Goal: Task Accomplishment & Management: Manage account settings

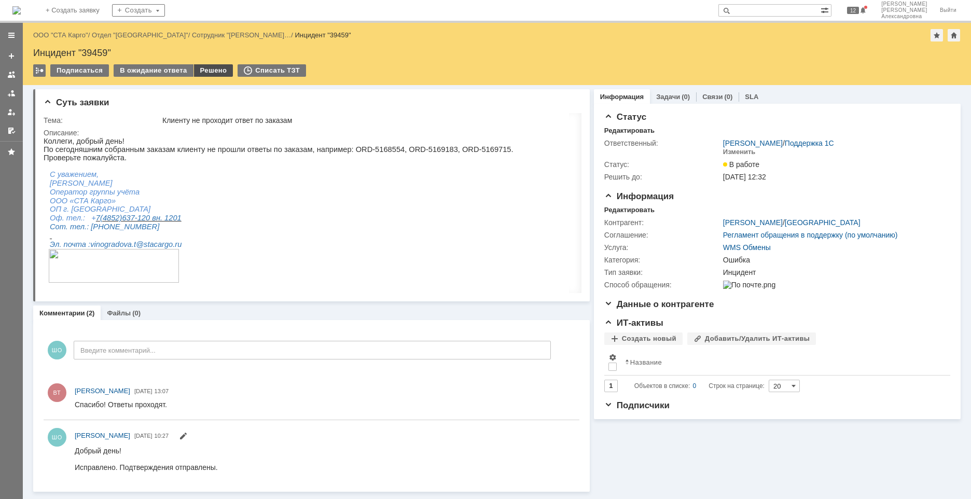
click at [219, 67] on div "Решено" at bounding box center [213, 70] width 39 height 12
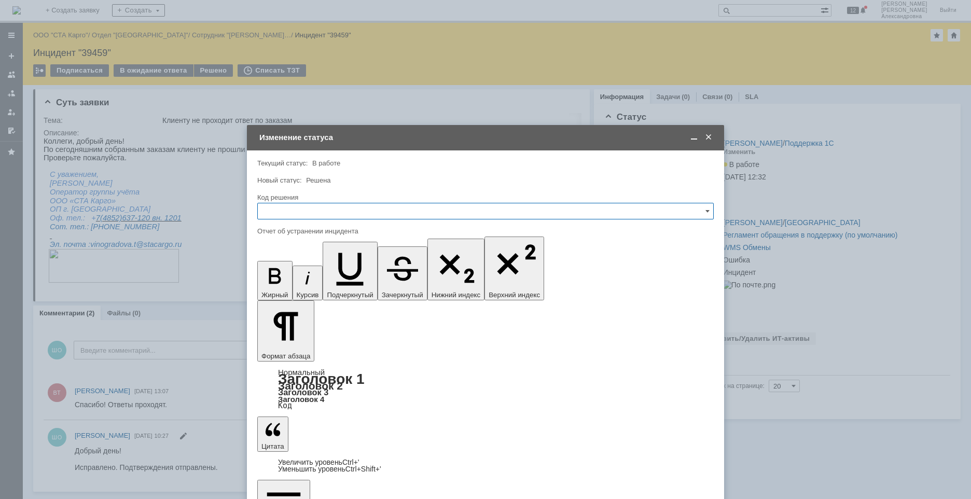
click at [303, 213] on input "text" at bounding box center [485, 211] width 457 height 17
click at [289, 346] on span "Решено" at bounding box center [485, 350] width 443 height 8
type input "Решено"
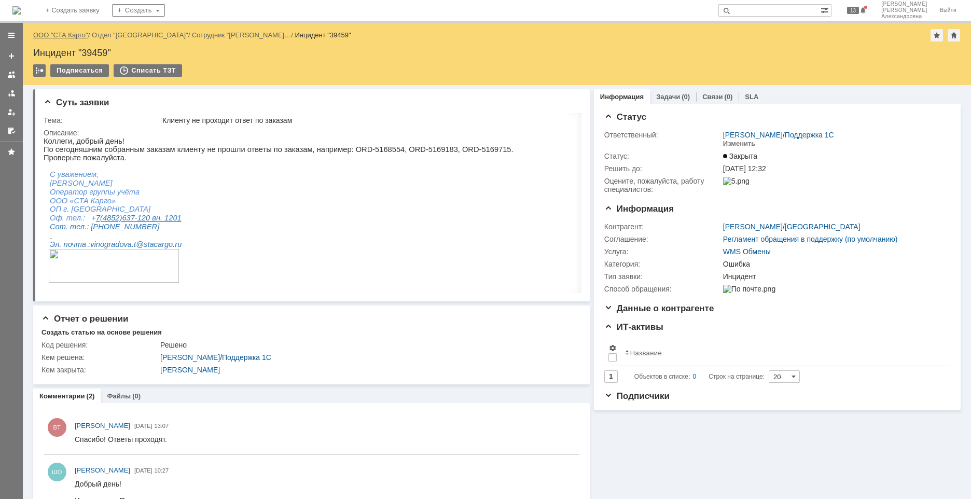
click at [74, 36] on link "ООО "СТА Карго"" at bounding box center [60, 35] width 55 height 8
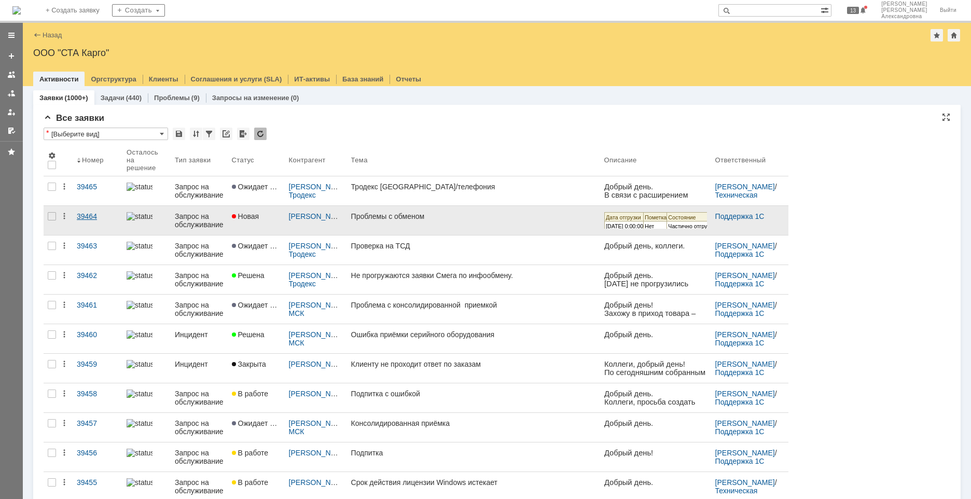
click at [86, 224] on link "39464" at bounding box center [98, 220] width 50 height 29
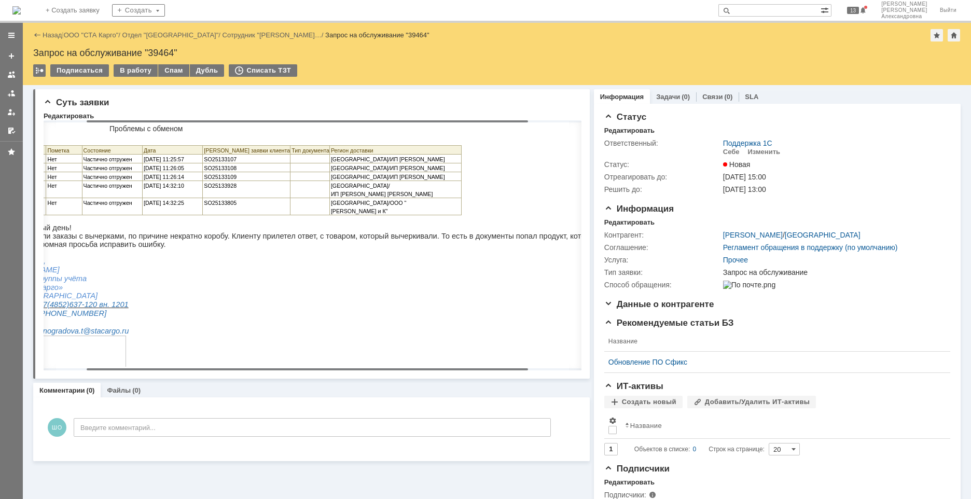
scroll to position [0, 13]
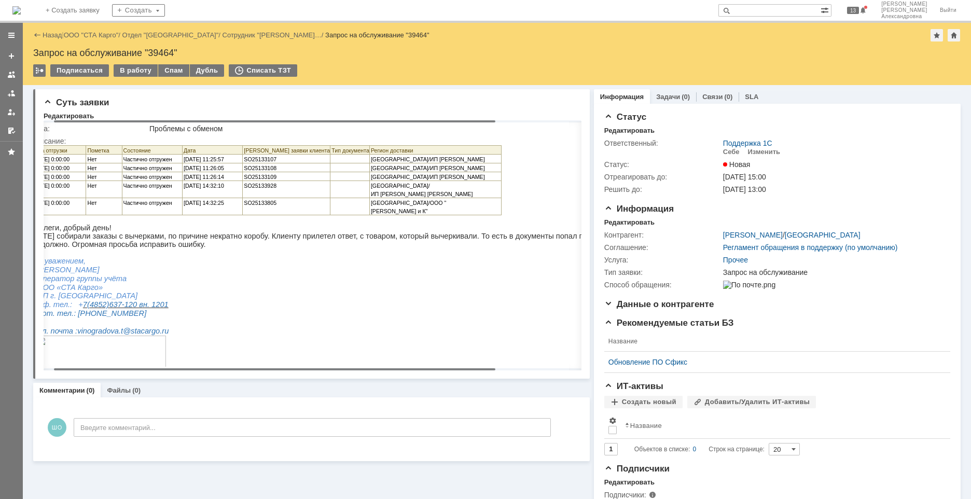
drag, startPoint x: 300, startPoint y: 121, endPoint x: 311, endPoint y: 123, distance: 11.0
click at [311, 123] on body "Идет загрузка, пожалуйста, подождите. На домашнюю + Создать заявку Создать 13 […" at bounding box center [485, 249] width 971 height 499
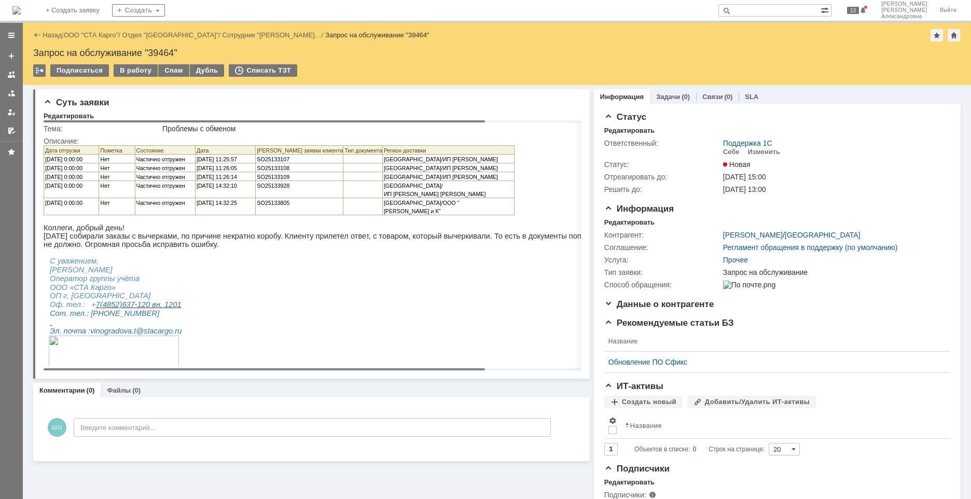
drag, startPoint x: 284, startPoint y: 121, endPoint x: 232, endPoint y: 130, distance: 52.1
click at [232, 130] on body "Идет загрузка, пожалуйста, подождите. На домашнюю + Создать заявку Создать 13 […" at bounding box center [485, 249] width 971 height 499
click at [486, 232] on p "[DATE] собирали заказы с вычерками, по причине некратно коробу. Клиенту прилете…" at bounding box center [369, 240] width 651 height 17
drag, startPoint x: 394, startPoint y: 122, endPoint x: 301, endPoint y: 168, distance: 103.7
click at [301, 168] on body "Идет загрузка, пожалуйста, подождите. На домашнюю + Создать заявку Создать 13 […" at bounding box center [485, 249] width 971 height 499
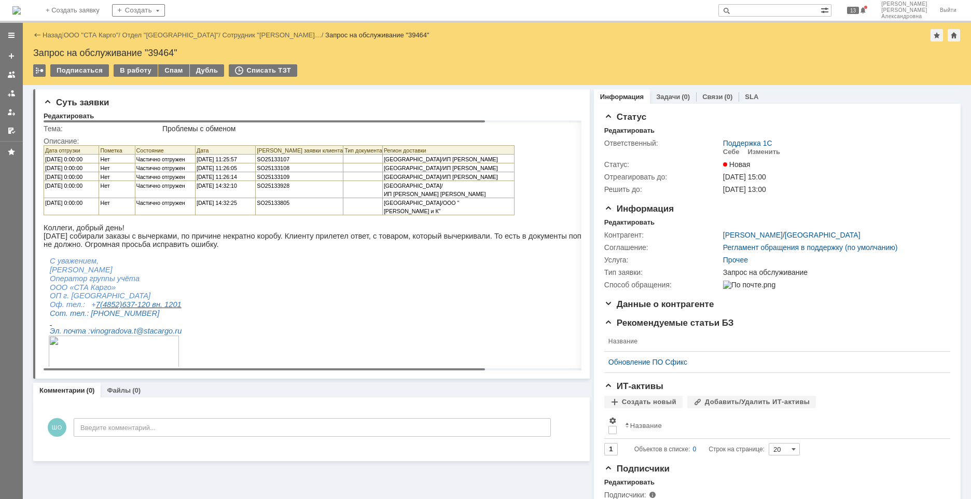
drag, startPoint x: 437, startPoint y: 122, endPoint x: 255, endPoint y: 146, distance: 184.2
click at [255, 146] on body "Идет загрузка, пожалуйста, подождите. На домашнюю + Создать заявку Создать 13 […" at bounding box center [485, 249] width 971 height 499
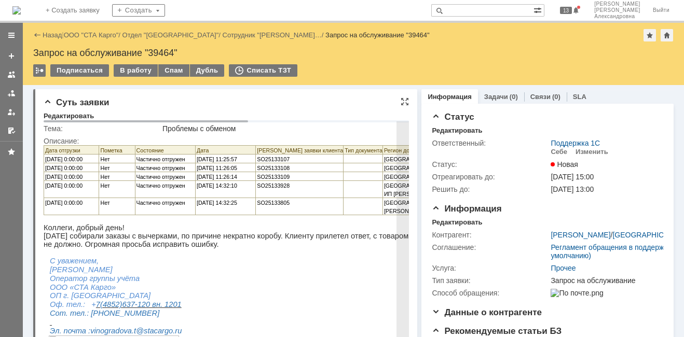
click at [281, 201] on span "SO25133805" at bounding box center [273, 203] width 33 height 6
copy span "SO25133805"
click at [269, 202] on span "SO25133805" at bounding box center [273, 203] width 33 height 6
click at [282, 159] on span "SO25133107" at bounding box center [273, 159] width 33 height 6
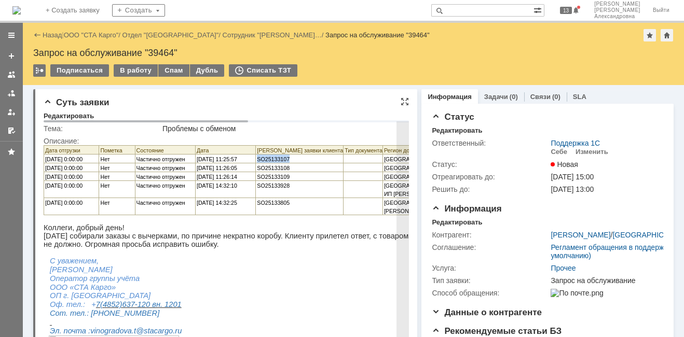
click at [282, 159] on span "SO25133107" at bounding box center [273, 159] width 33 height 6
copy span "SO25133107"
click at [294, 171] on p "SO25133108" at bounding box center [300, 167] width 86 height 8
drag, startPoint x: 293, startPoint y: 170, endPoint x: 257, endPoint y: 169, distance: 35.8
click at [257, 169] on p "SO25133108" at bounding box center [300, 167] width 86 height 8
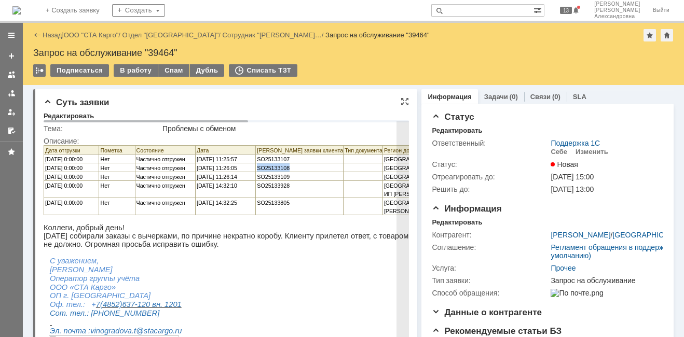
copy span "SO25133108"
click at [289, 170] on span "SO25133108" at bounding box center [273, 168] width 33 height 6
drag, startPoint x: 274, startPoint y: 166, endPoint x: 228, endPoint y: 163, distance: 46.3
click at [228, 163] on tbody "Дата отгрузки Пометка Состояние Дата Номер заявки клиента Тип документа Регион …" at bounding box center [279, 181] width 471 height 70
drag, startPoint x: 228, startPoint y: 163, endPoint x: 294, endPoint y: 172, distance: 66.0
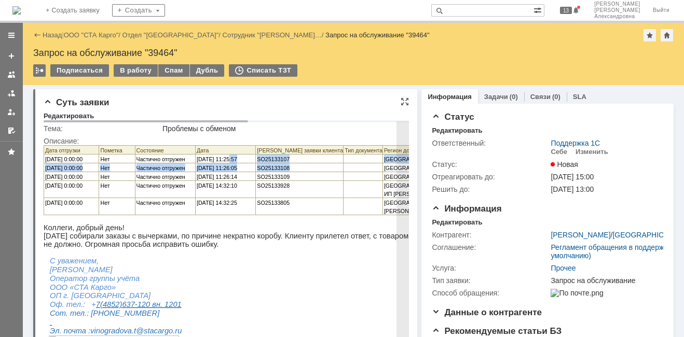
click at [294, 172] on p "SO25133108" at bounding box center [300, 167] width 86 height 8
drag, startPoint x: 298, startPoint y: 171, endPoint x: 258, endPoint y: 171, distance: 39.9
click at [258, 171] on p "SO25133108" at bounding box center [300, 167] width 86 height 8
copy span "SO25133108"
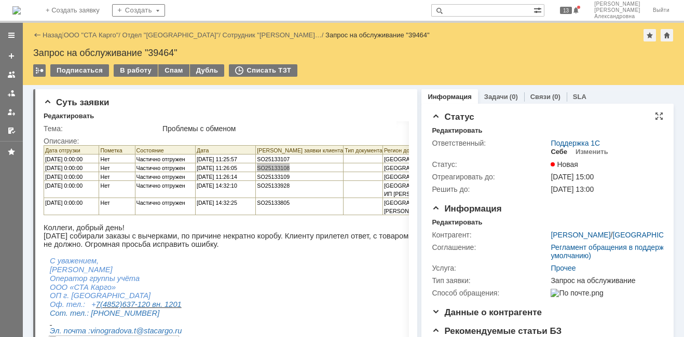
click at [553, 153] on div "Себе" at bounding box center [558, 152] width 17 height 8
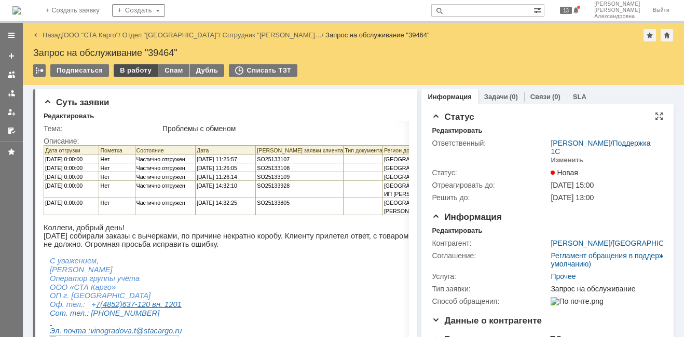
click at [122, 71] on div "В работу" at bounding box center [136, 70] width 44 height 12
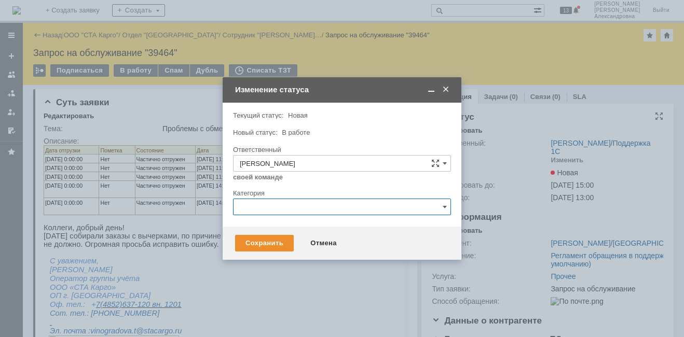
click at [280, 214] on input "text" at bounding box center [342, 207] width 218 height 17
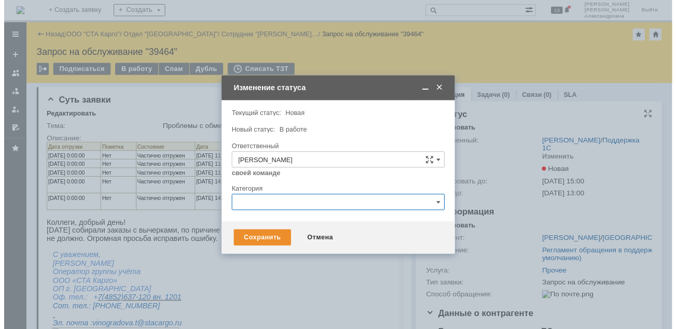
scroll to position [26, 0]
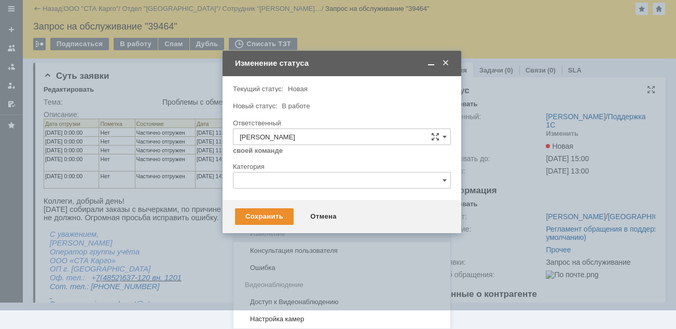
click at [278, 232] on span "Изменение" at bounding box center [342, 234] width 204 height 8
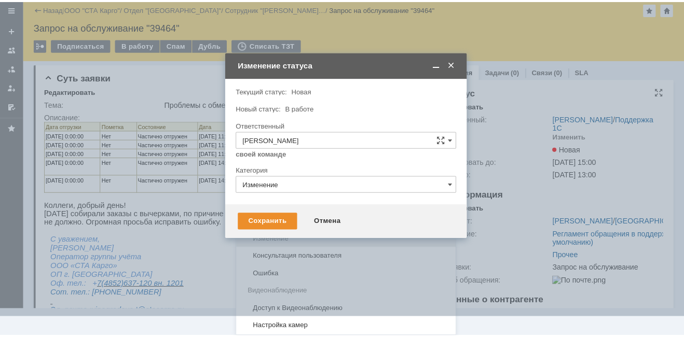
scroll to position [0, 0]
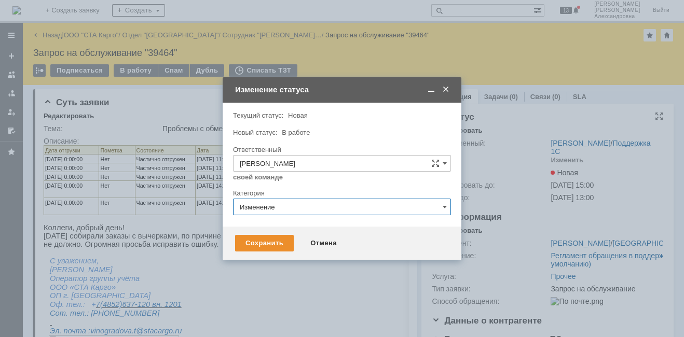
type input "Изменение"
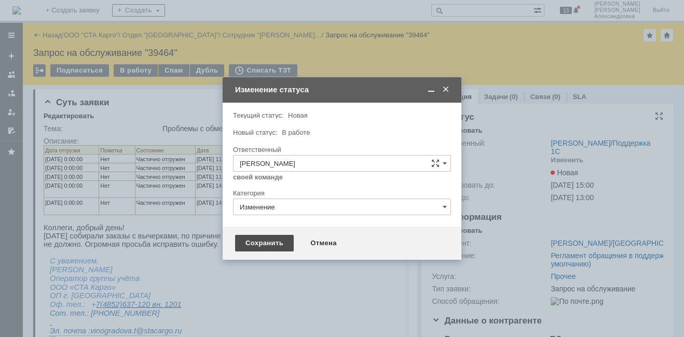
click at [273, 243] on div "Сохранить" at bounding box center [264, 243] width 59 height 17
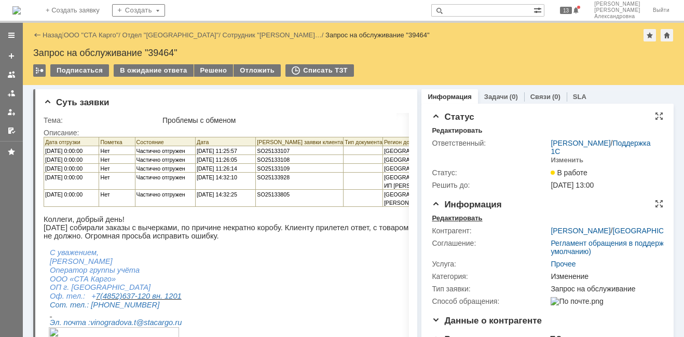
click at [467, 223] on div "Редактировать" at bounding box center [457, 218] width 50 height 8
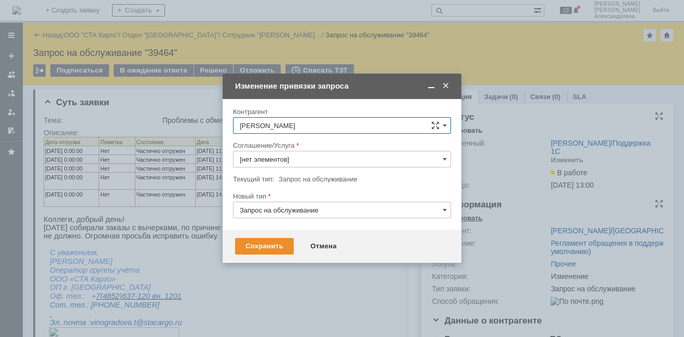
type input "Прочее"
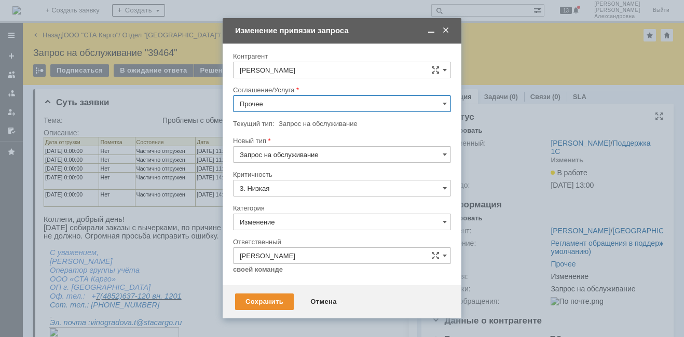
click at [449, 100] on input "Прочее" at bounding box center [342, 103] width 218 height 17
click at [293, 240] on div "WMS Прочее" at bounding box center [341, 247] width 217 height 17
type input "WMS Прочее"
click at [267, 300] on div "Сохранить" at bounding box center [264, 302] width 59 height 17
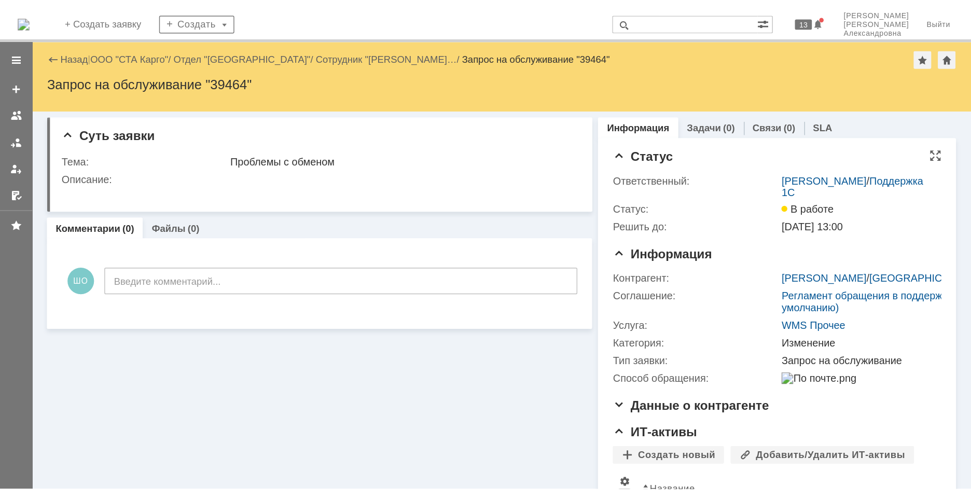
scroll to position [0, 0]
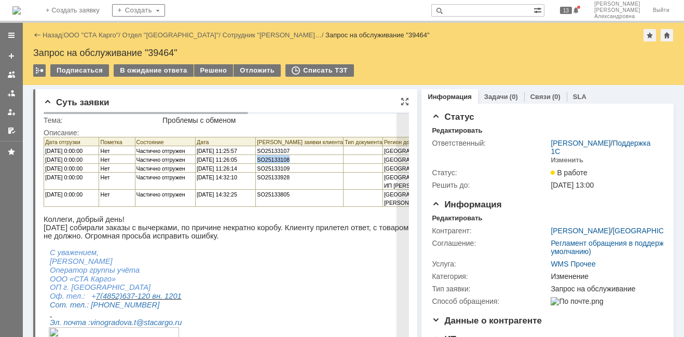
drag, startPoint x: 291, startPoint y: 163, endPoint x: 256, endPoint y: 159, distance: 34.6
click at [256, 159] on td "SO25133108" at bounding box center [300, 159] width 88 height 9
drag, startPoint x: 256, startPoint y: 159, endPoint x: 294, endPoint y: 160, distance: 37.9
click at [294, 160] on p "SO25133108" at bounding box center [300, 159] width 86 height 8
drag, startPoint x: 294, startPoint y: 163, endPoint x: 255, endPoint y: 160, distance: 39.5
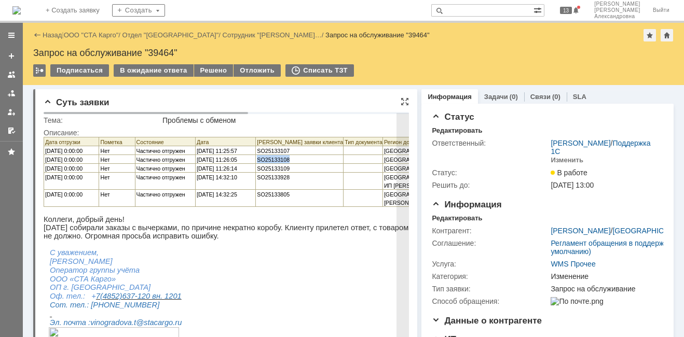
click at [255, 160] on tr "[DATE] 0:00:00 Нет Частично отгружен [DATE] 11:26:05 SO25133108 Ярославль/ИП [P…" at bounding box center [279, 159] width 471 height 9
copy tr "SO25133108"
click at [293, 160] on p "SO25133108" at bounding box center [300, 159] width 86 height 8
drag, startPoint x: 295, startPoint y: 165, endPoint x: 258, endPoint y: 162, distance: 37.0
click at [258, 162] on p "SO25133108" at bounding box center [300, 159] width 86 height 8
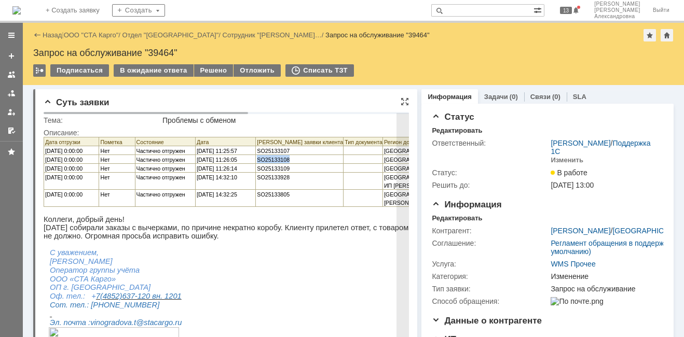
copy span "SO25133108"
click at [287, 158] on p "SO25133108" at bounding box center [300, 159] width 86 height 8
drag, startPoint x: 290, startPoint y: 153, endPoint x: 256, endPoint y: 153, distance: 34.2
click at [256, 153] on td "SO25133107" at bounding box center [300, 150] width 88 height 9
copy span "SO25133107"
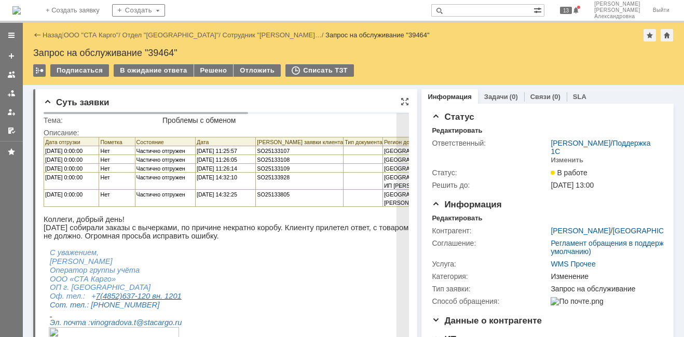
click at [293, 172] on p "SO25133109" at bounding box center [300, 168] width 86 height 8
drag, startPoint x: 291, startPoint y: 173, endPoint x: 258, endPoint y: 175, distance: 32.7
click at [258, 172] on p "SO25133109" at bounding box center [300, 168] width 86 height 8
copy span "SO25133109"
click at [292, 181] on p "SO25133928" at bounding box center [300, 177] width 86 height 8
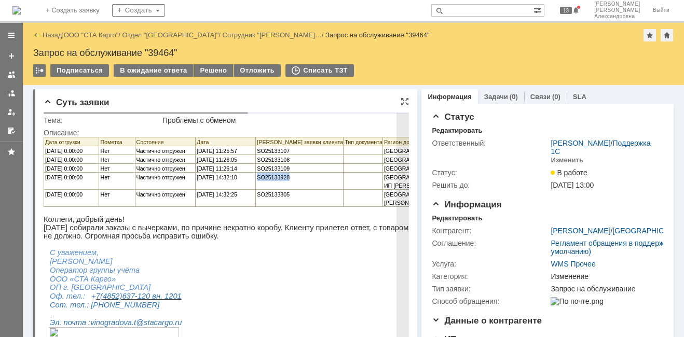
drag, startPoint x: 294, startPoint y: 184, endPoint x: 256, endPoint y: 183, distance: 38.4
click at [256, 183] on td "SO25133928" at bounding box center [300, 181] width 88 height 17
copy span "SO25133928"
drag, startPoint x: 293, startPoint y: 193, endPoint x: 256, endPoint y: 195, distance: 36.3
click at [256, 195] on td "SO25133805" at bounding box center [300, 198] width 88 height 17
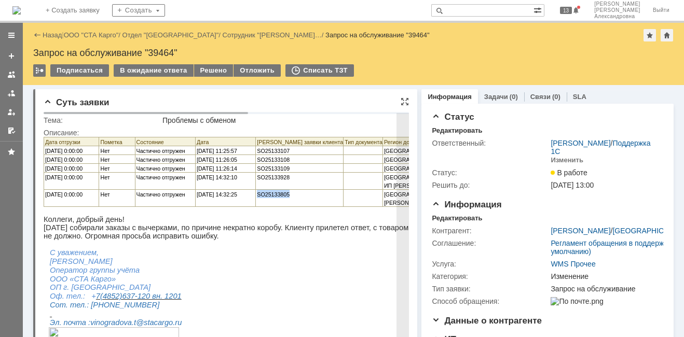
copy span "SO25133805"
click at [296, 190] on p "SO25133805" at bounding box center [300, 194] width 86 height 8
click at [295, 192] on p "SO25133805" at bounding box center [300, 194] width 86 height 8
drag, startPoint x: 295, startPoint y: 192, endPoint x: 255, endPoint y: 191, distance: 40.0
click at [256, 191] on td "SO25133805" at bounding box center [300, 198] width 88 height 17
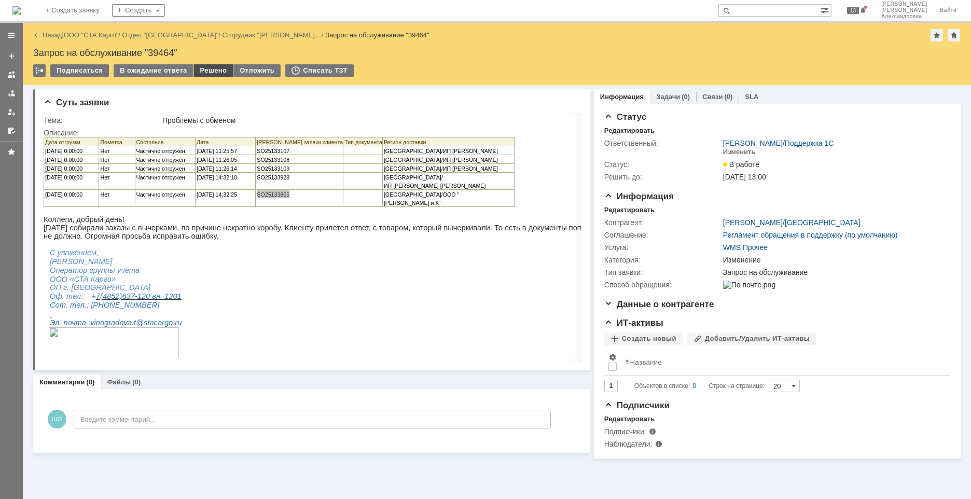
click at [207, 74] on div "Решено" at bounding box center [213, 70] width 39 height 12
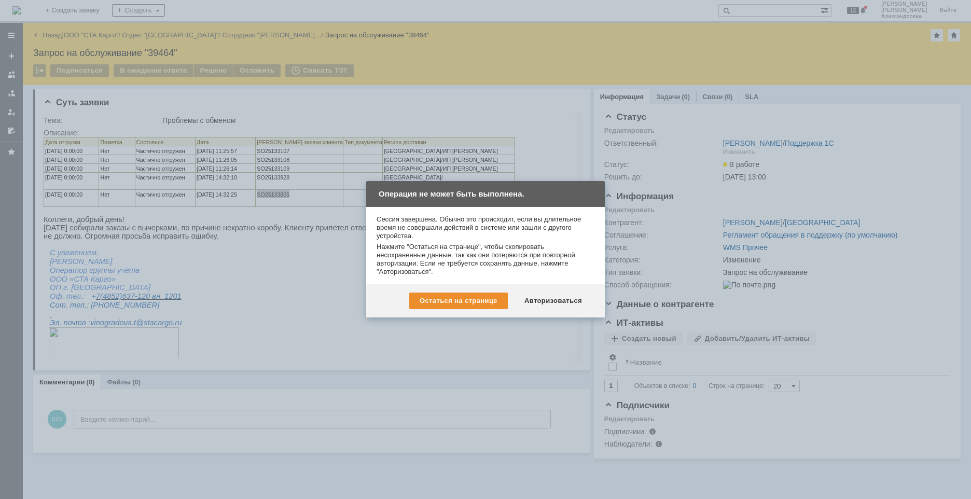
click at [576, 289] on div "Остаться на странице Авторизоваться" at bounding box center [485, 300] width 239 height 33
click at [578, 301] on div "Авторизоваться" at bounding box center [553, 301] width 78 height 17
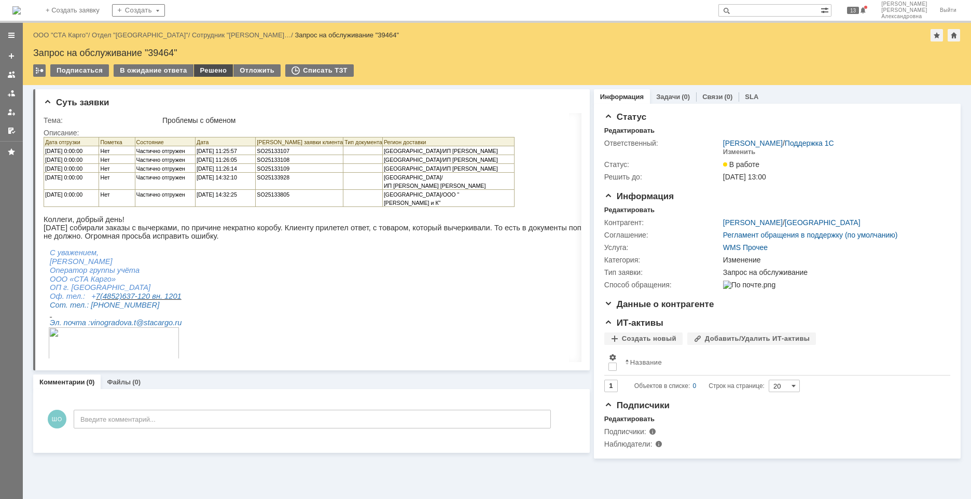
click at [209, 71] on div "Решено" at bounding box center [213, 70] width 39 height 12
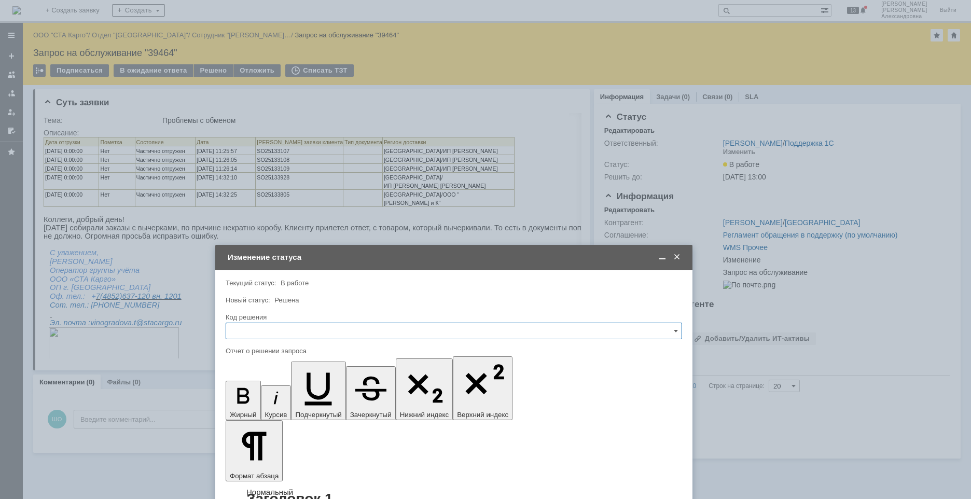
drag, startPoint x: 389, startPoint y: 138, endPoint x: 357, endPoint y: 258, distance: 123.9
click at [357, 258] on div "Изменение статуса" at bounding box center [455, 257] width 454 height 9
click at [245, 335] on input "text" at bounding box center [454, 331] width 457 height 17
click at [275, 464] on div "Решено" at bounding box center [453, 470] width 455 height 17
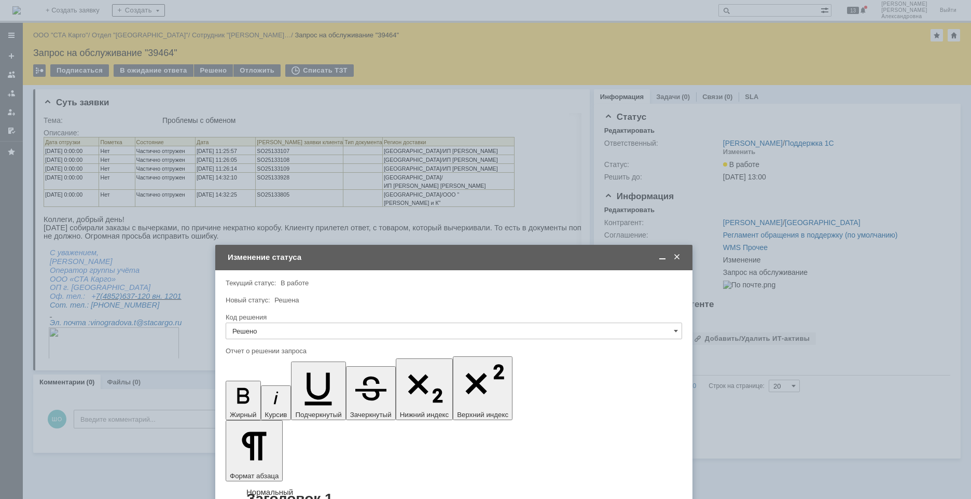
type input "Решено"
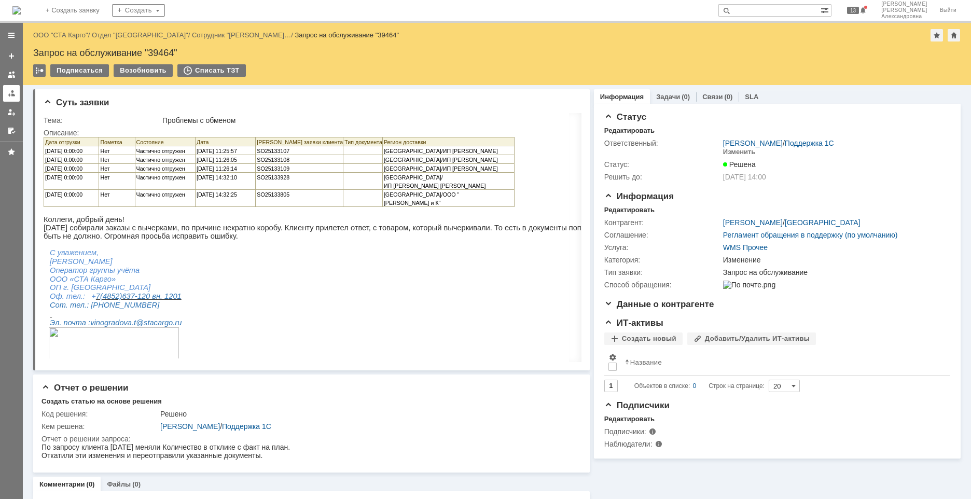
click at [7, 94] on div at bounding box center [11, 93] width 8 height 8
